Goal: Information Seeking & Learning: Learn about a topic

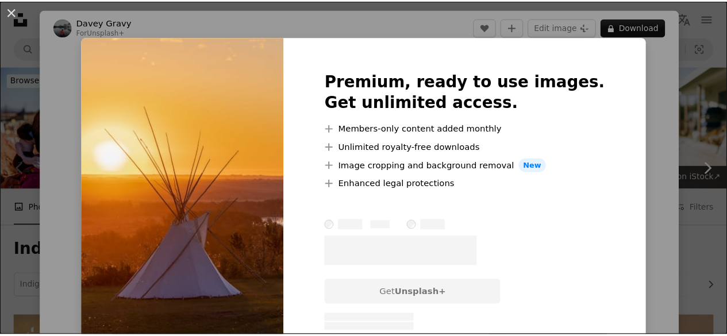
scroll to position [184, 0]
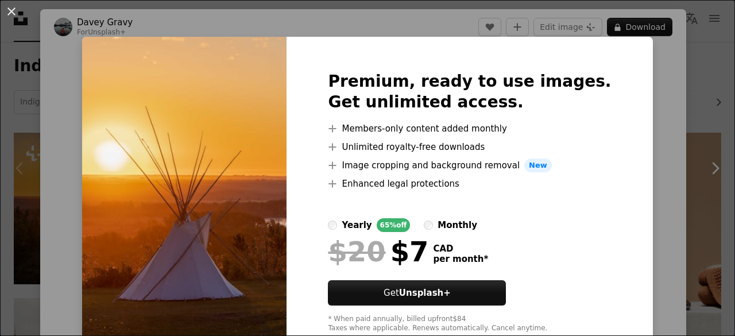
click at [629, 183] on div "An X shape Premium, ready to use images. Get unlimited access. A plus sign Memb…" at bounding box center [367, 168] width 735 height 336
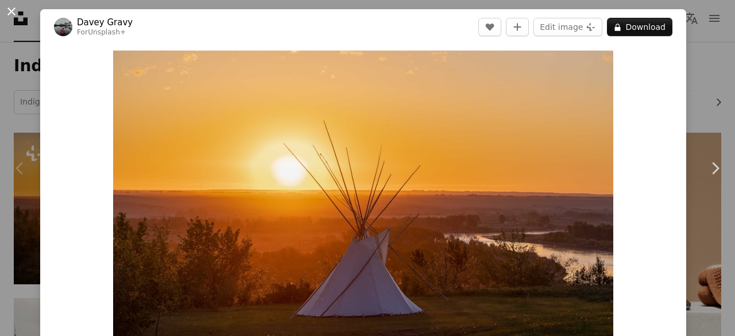
click at [13, 14] on button "An X shape" at bounding box center [12, 12] width 14 height 14
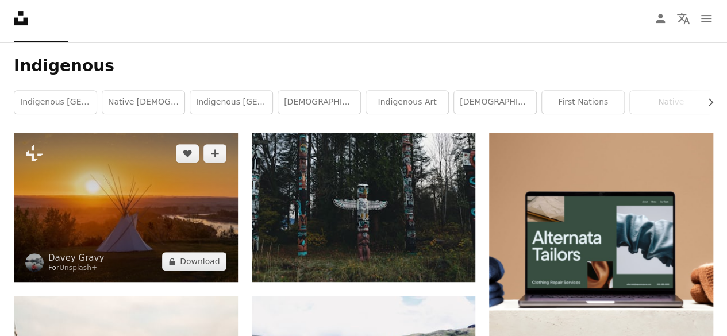
click at [168, 182] on img at bounding box center [126, 207] width 224 height 149
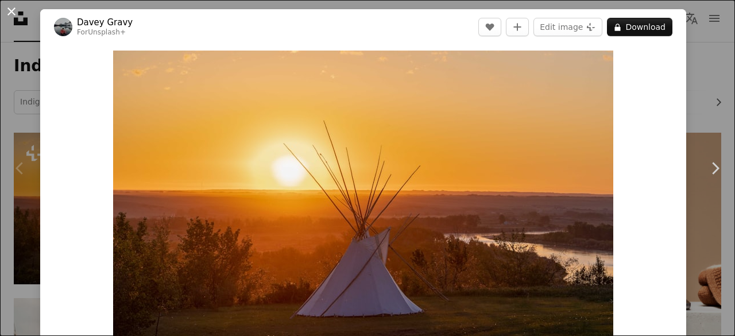
click at [9, 13] on button "An X shape" at bounding box center [12, 12] width 14 height 14
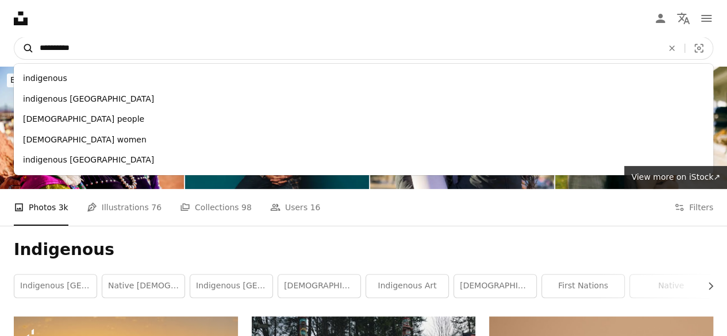
drag, startPoint x: 96, startPoint y: 49, endPoint x: 23, endPoint y: 49, distance: 72.9
click at [23, 49] on form "**********" at bounding box center [363, 48] width 699 height 23
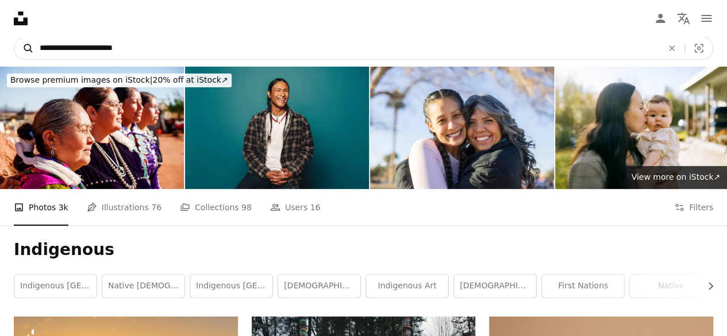
type input "**********"
click at [14, 37] on button "A magnifying glass" at bounding box center [24, 48] width 20 height 22
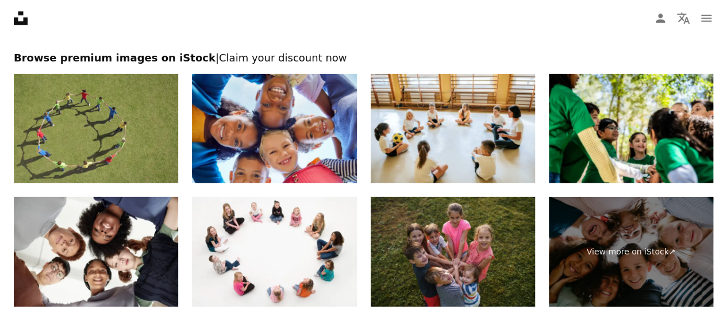
scroll to position [1617, 0]
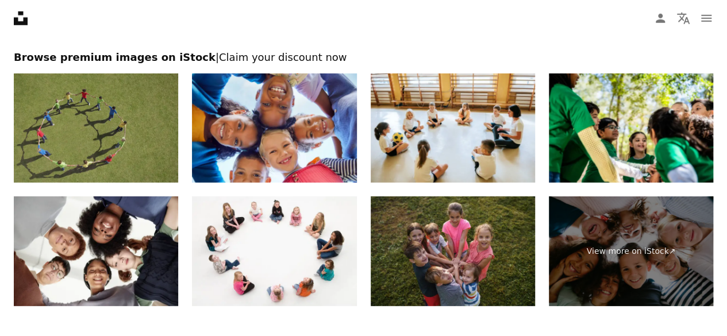
click at [109, 137] on img at bounding box center [96, 129] width 164 height 110
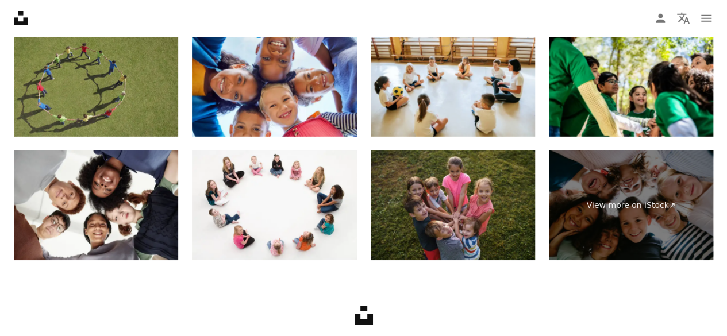
scroll to position [1662, 0]
